Goal: Find specific page/section: Find specific page/section

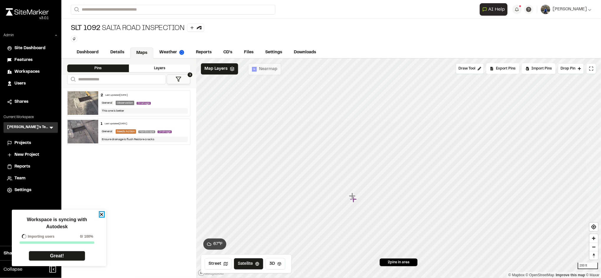
click at [103, 215] on icon "close" at bounding box center [102, 214] width 4 height 5
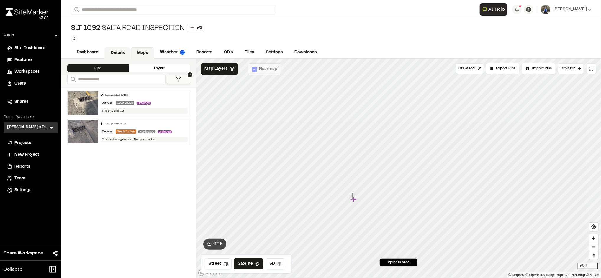
click at [121, 50] on link "Details" at bounding box center [117, 52] width 26 height 11
